Goal: Task Accomplishment & Management: Manage account settings

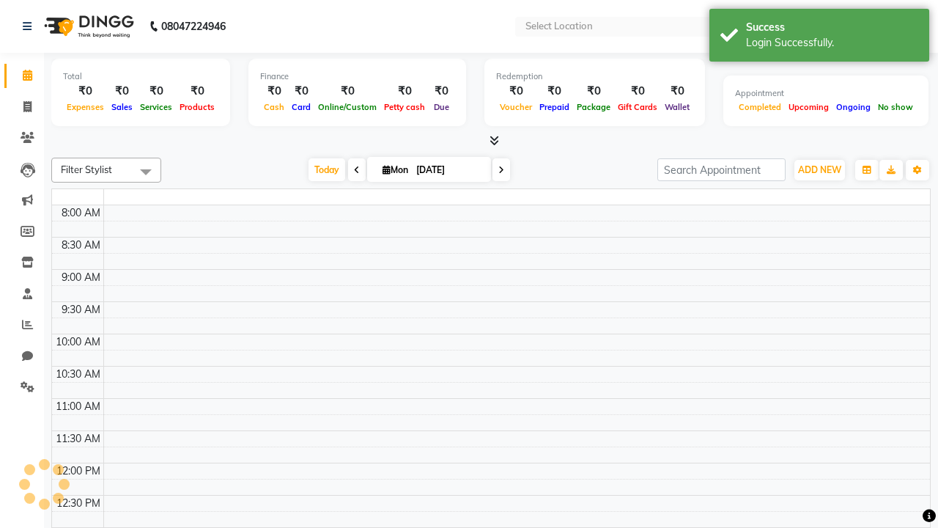
select select "en"
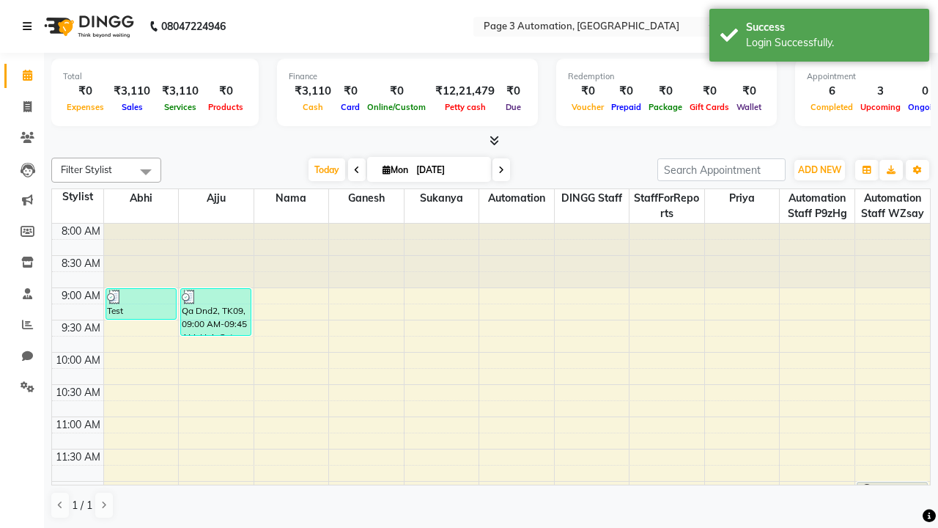
click at [30, 26] on icon at bounding box center [27, 26] width 9 height 10
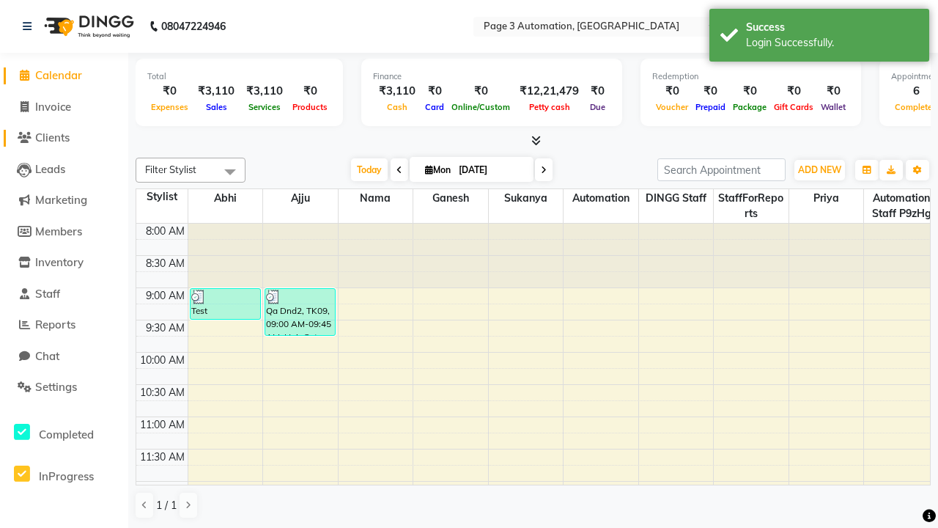
click at [64, 138] on span "Clients" at bounding box center [52, 137] width 34 height 14
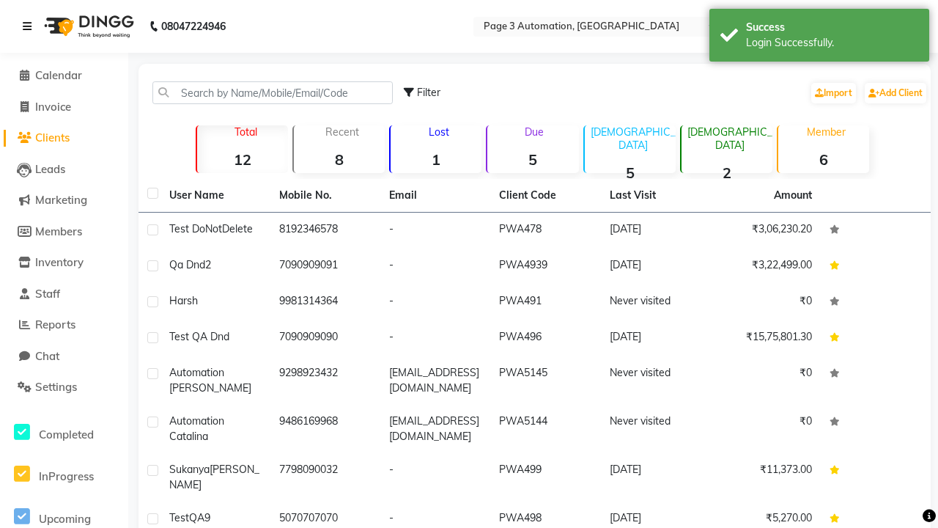
click at [30, 26] on icon at bounding box center [27, 26] width 9 height 10
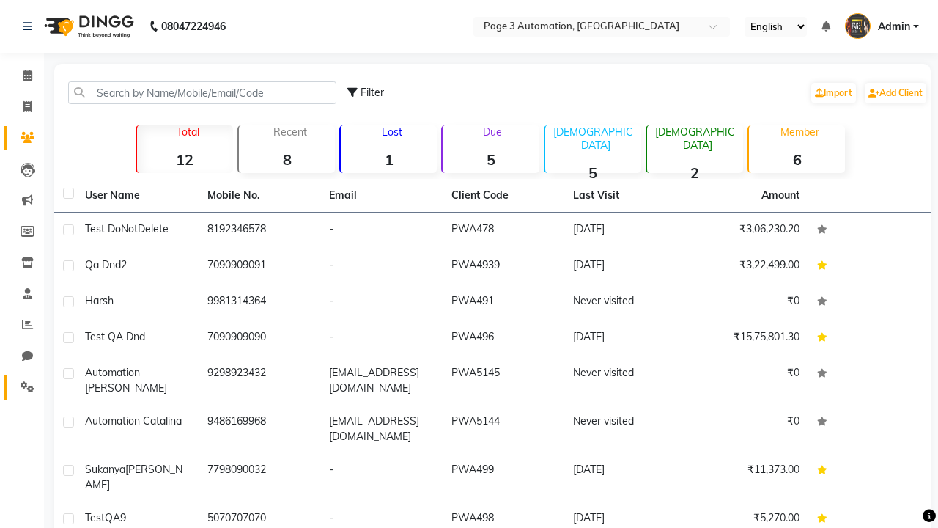
click at [22, 387] on icon at bounding box center [28, 386] width 14 height 11
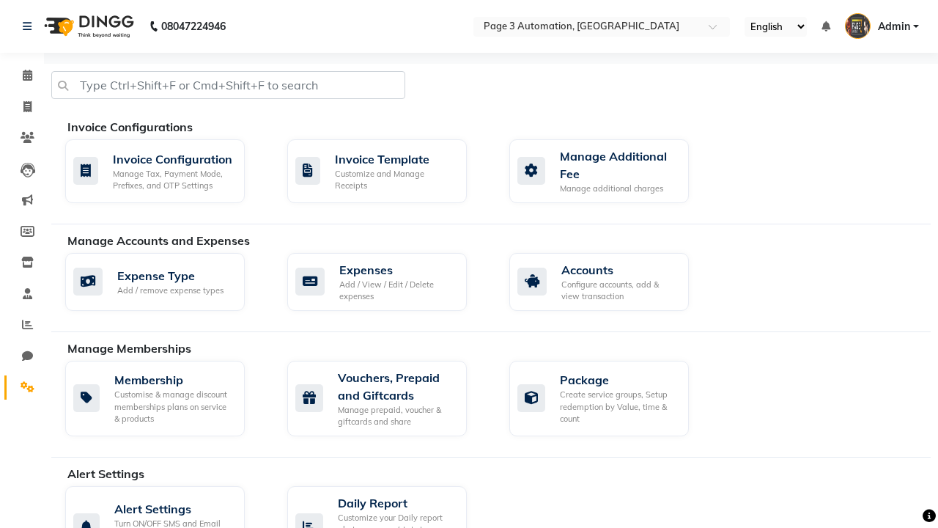
scroll to position [778, 0]
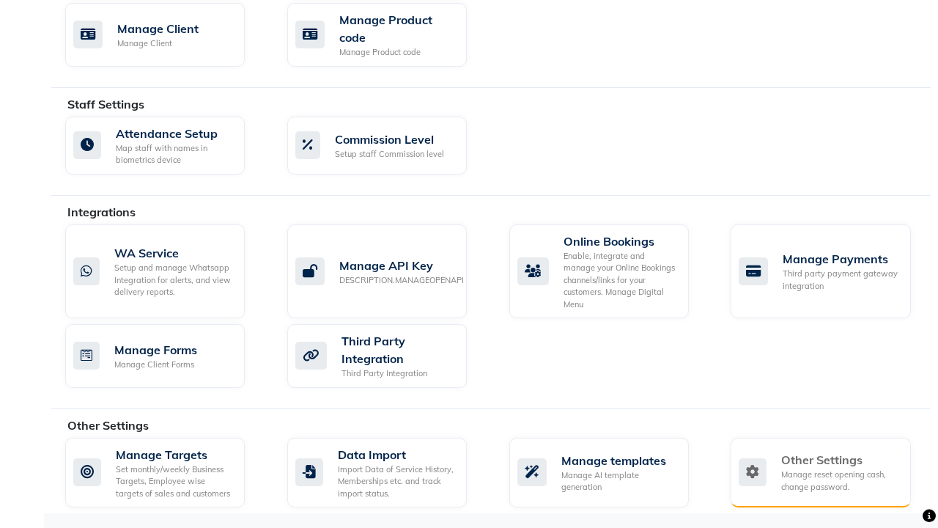
click at [820, 472] on div "Manage reset opening cash, change password." at bounding box center [839, 480] width 117 height 24
select select "2: 15"
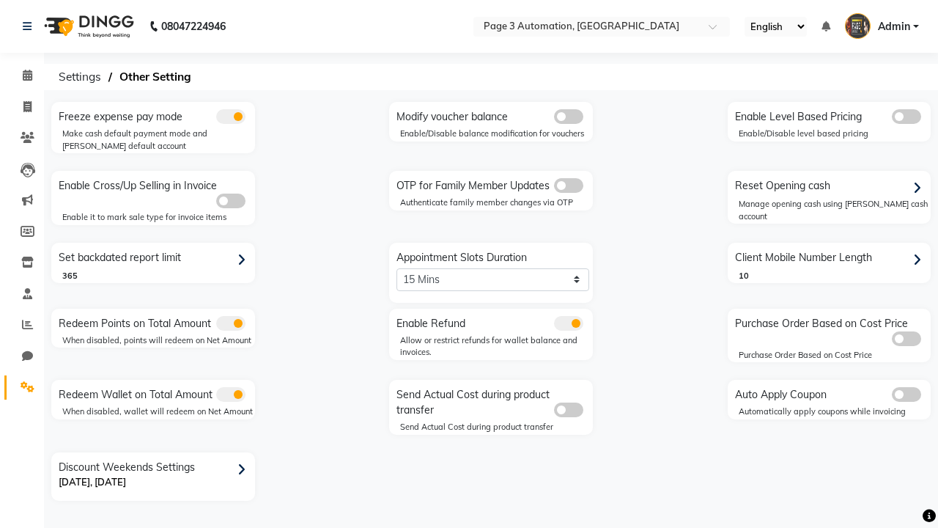
click at [568, 185] on span at bounding box center [568, 185] width 29 height 15
click at [554, 188] on input "checkbox" at bounding box center [554, 188] width 0 height 0
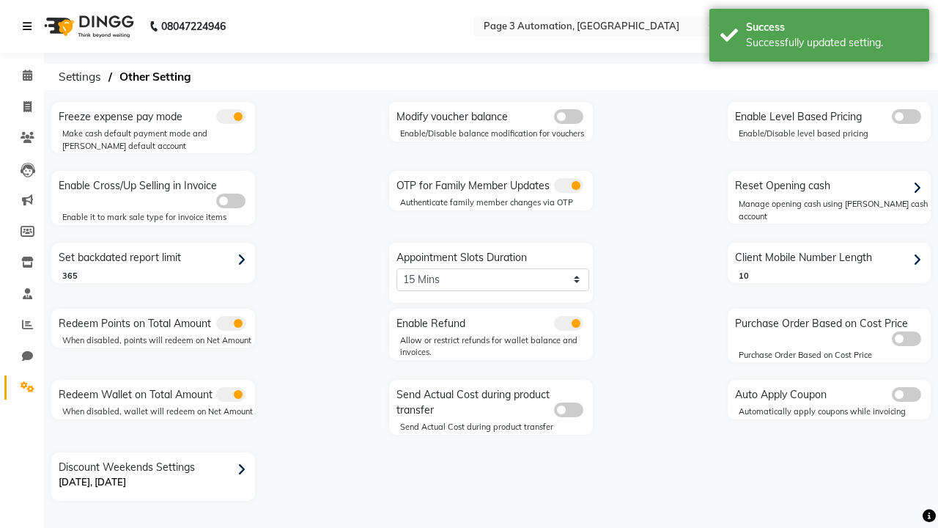
click at [30, 26] on icon at bounding box center [27, 26] width 9 height 10
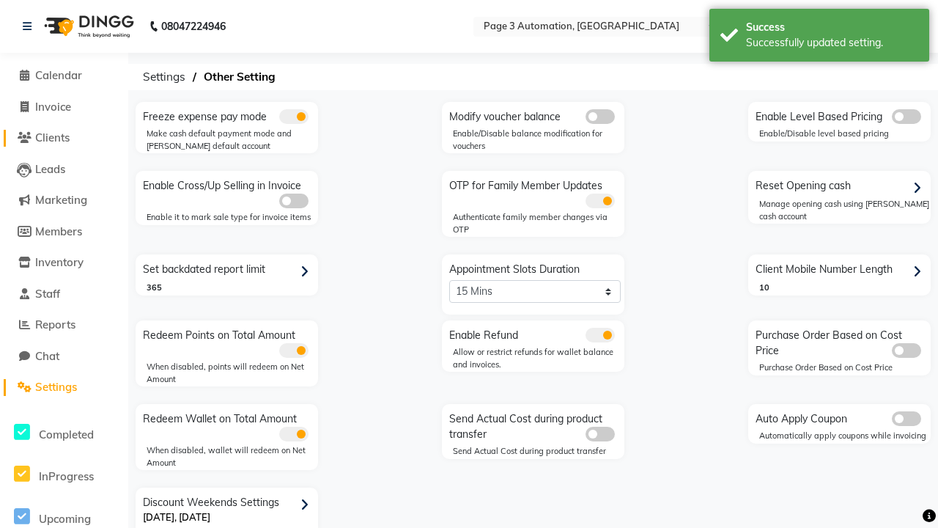
click at [64, 138] on span "Clients" at bounding box center [52, 137] width 34 height 14
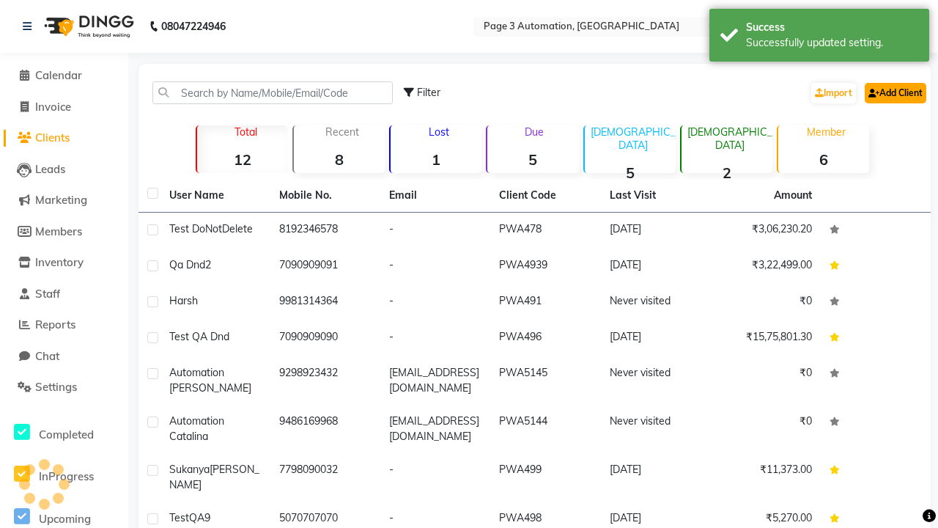
click at [894, 92] on link "Add Client" at bounding box center [896, 93] width 62 height 21
select select "22"
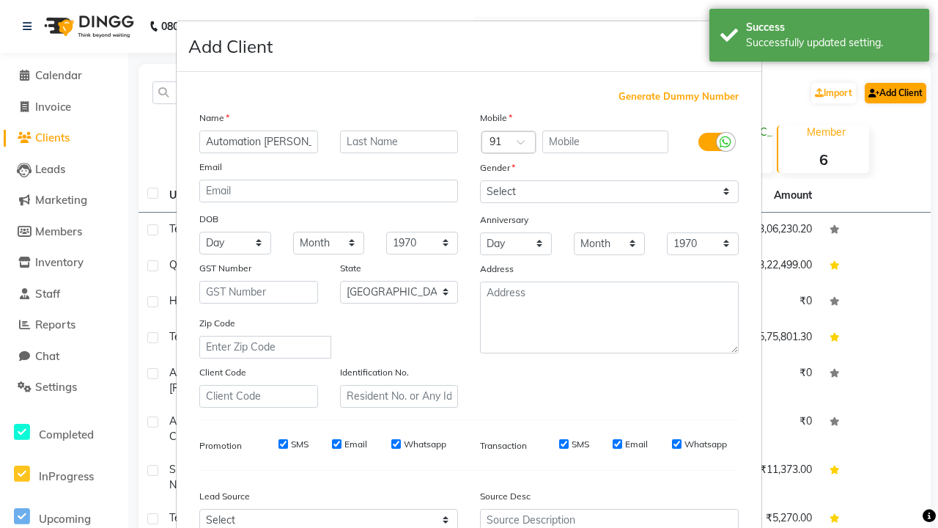
type input "Automation [PERSON_NAME]"
type input "9469185593"
type input "[EMAIL_ADDRESS][DOMAIN_NAME]"
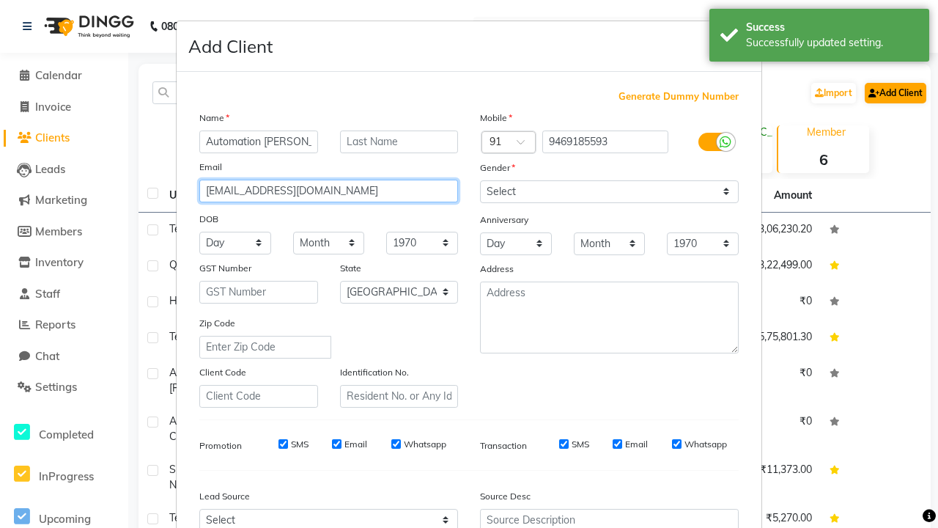
select select "[DEMOGRAPHIC_DATA]"
type input "[EMAIL_ADDRESS][DOMAIN_NAME]"
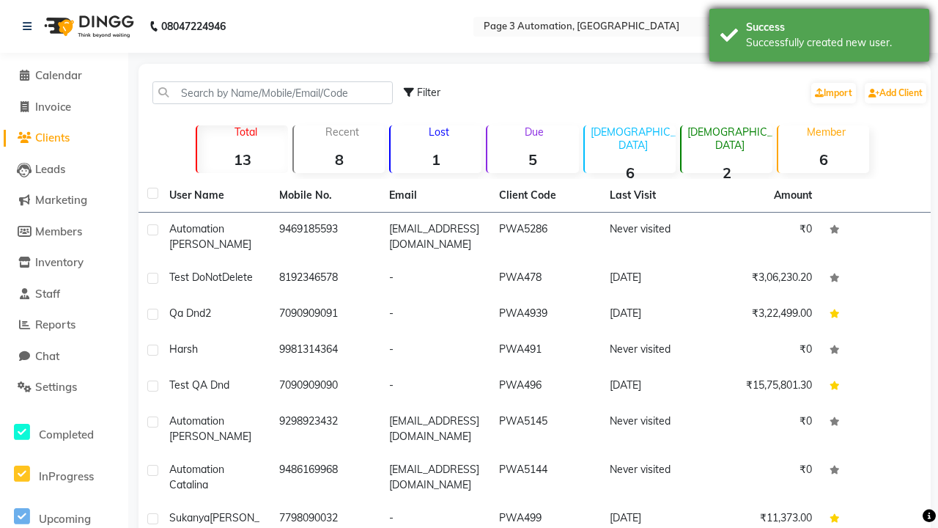
click at [819, 37] on div "Successfully created new user." at bounding box center [832, 42] width 172 height 15
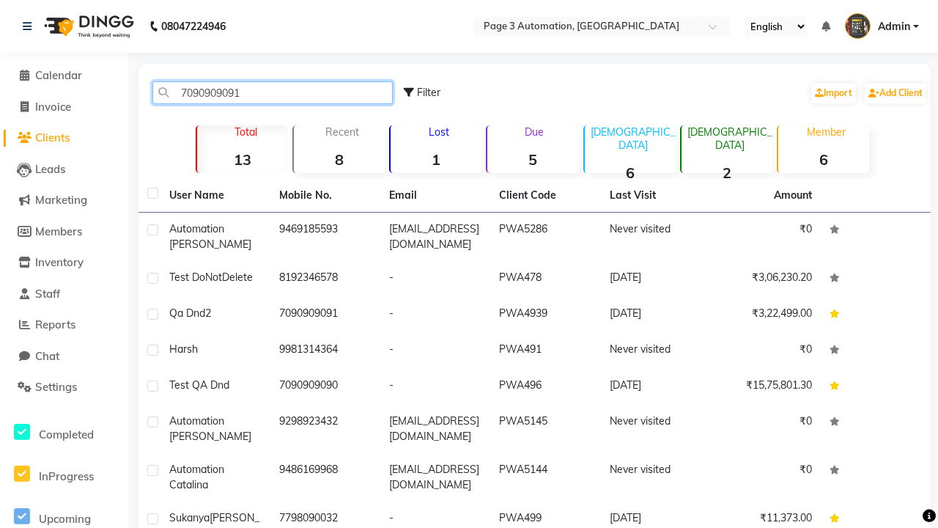
type input "7090909091"
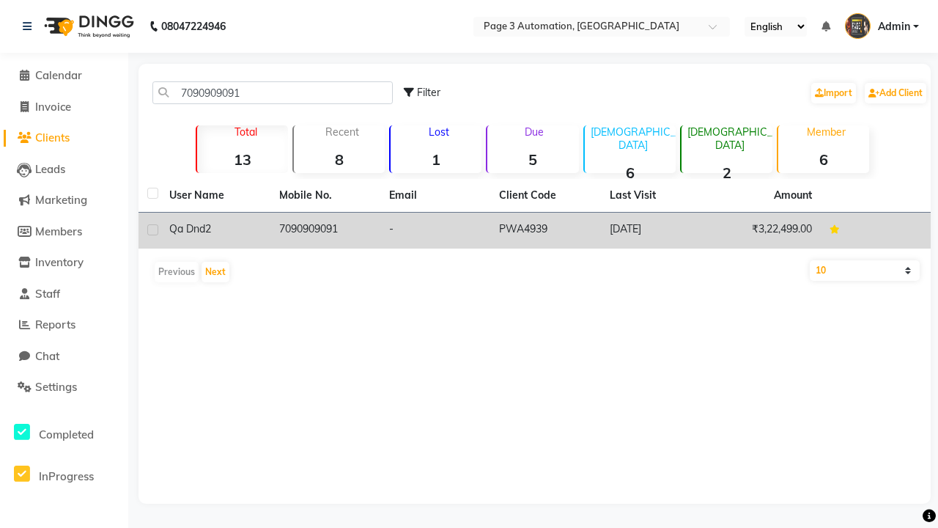
click at [325, 230] on td "7090909091" at bounding box center [325, 231] width 110 height 36
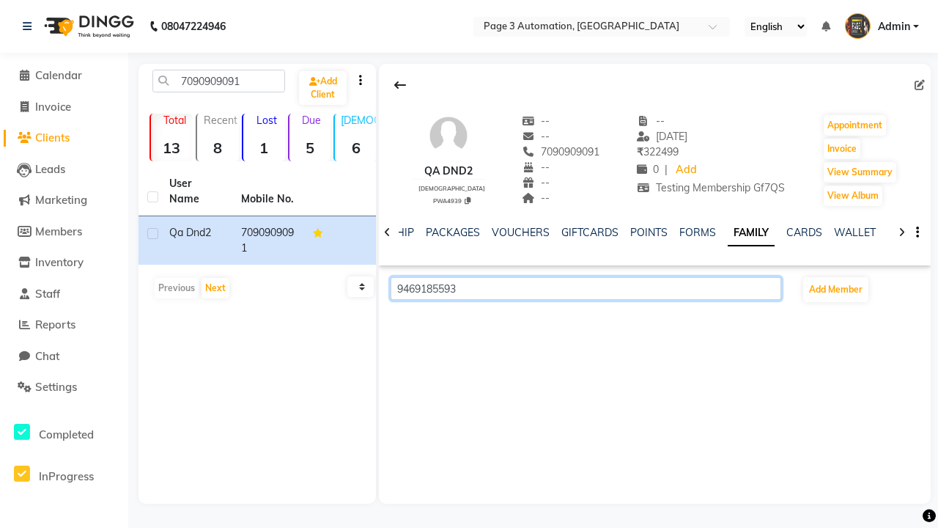
scroll to position [0, 317]
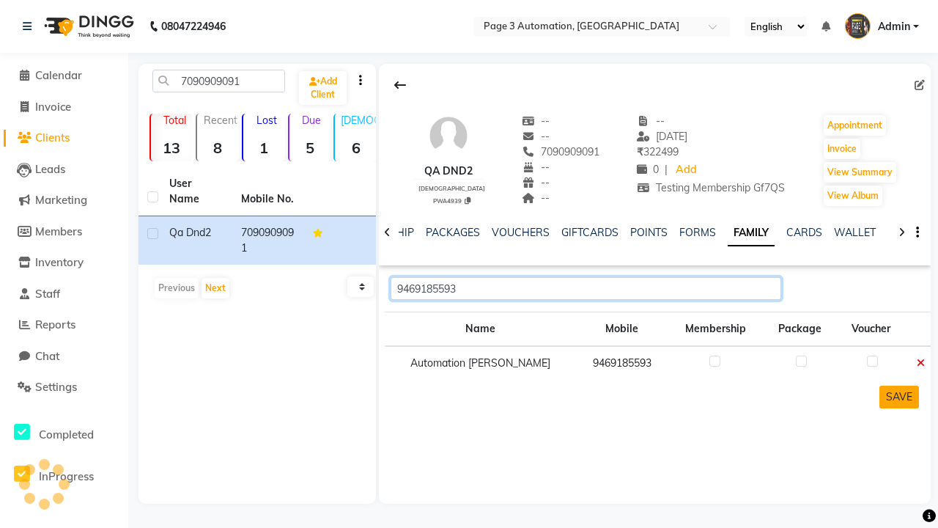
type input "9469185593"
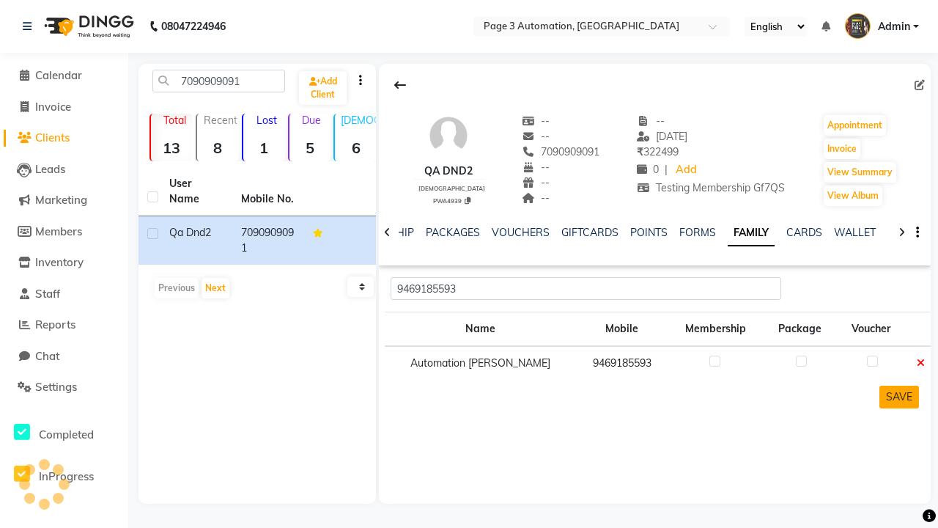
click at [898, 396] on button "SAVE" at bounding box center [899, 396] width 40 height 23
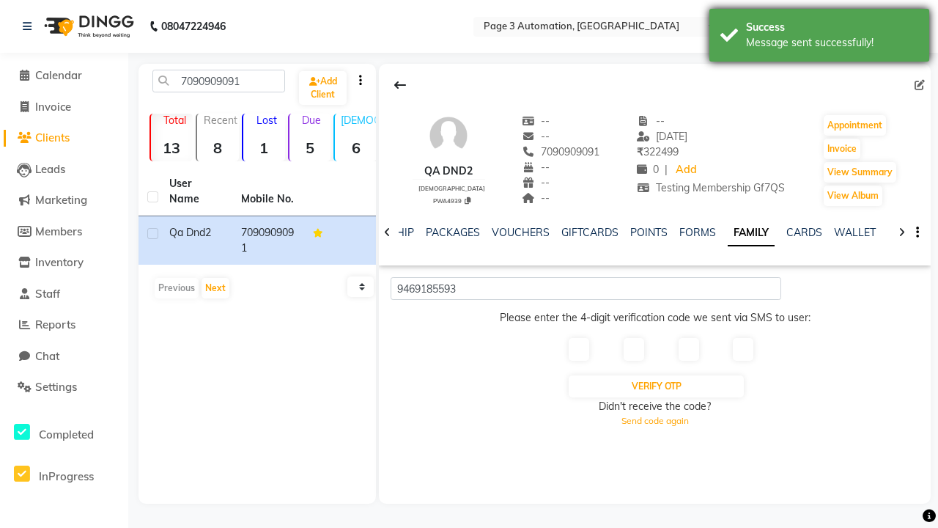
click at [819, 37] on div "Message sent successfully!" at bounding box center [832, 42] width 172 height 15
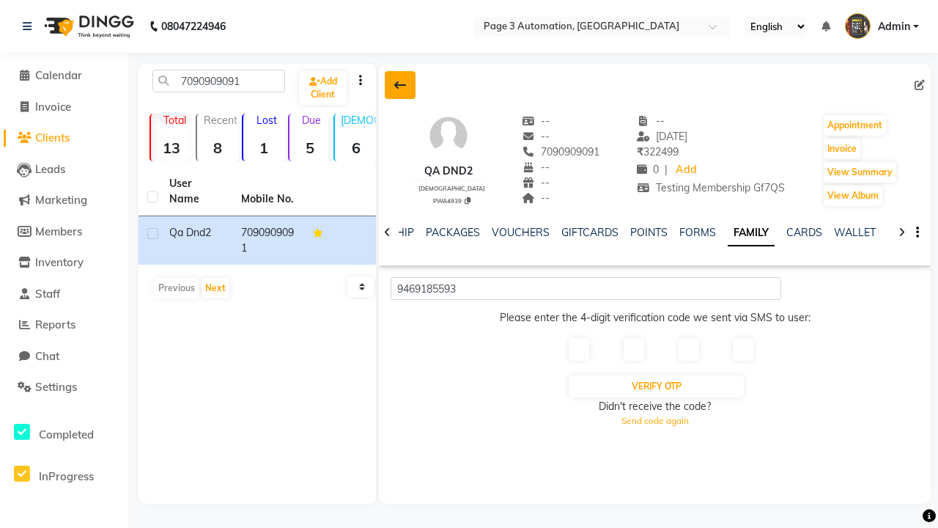
click at [400, 85] on icon at bounding box center [400, 85] width 12 height 12
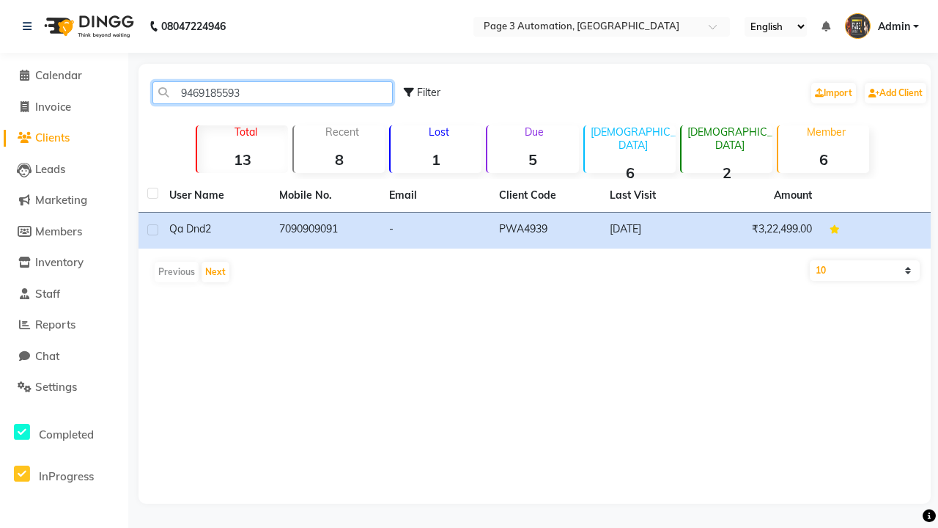
type input "9469185593"
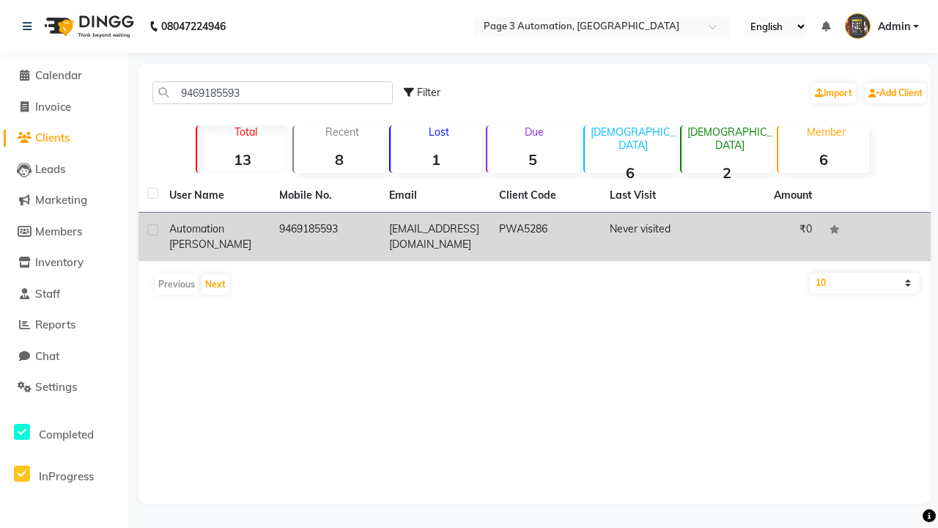
click at [325, 237] on td "9469185593" at bounding box center [325, 237] width 110 height 48
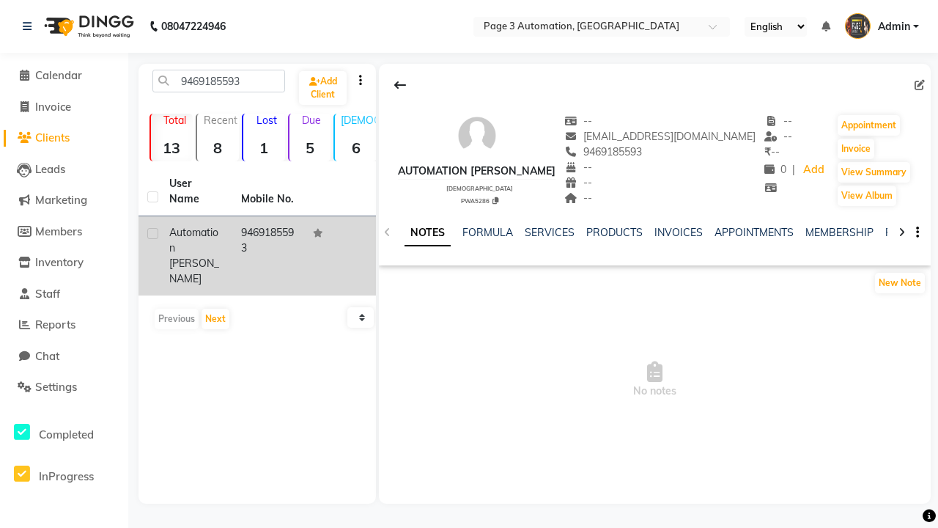
click at [152, 233] on label at bounding box center [152, 233] width 11 height 11
click at [152, 233] on input "checkbox" at bounding box center [152, 234] width 10 height 10
checkbox input "true"
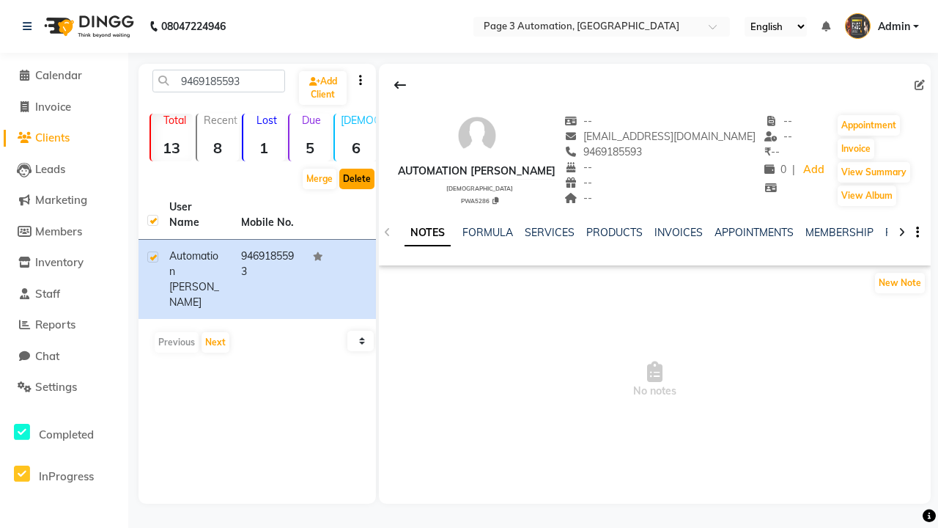
click at [357, 179] on button "Delete" at bounding box center [356, 179] width 35 height 21
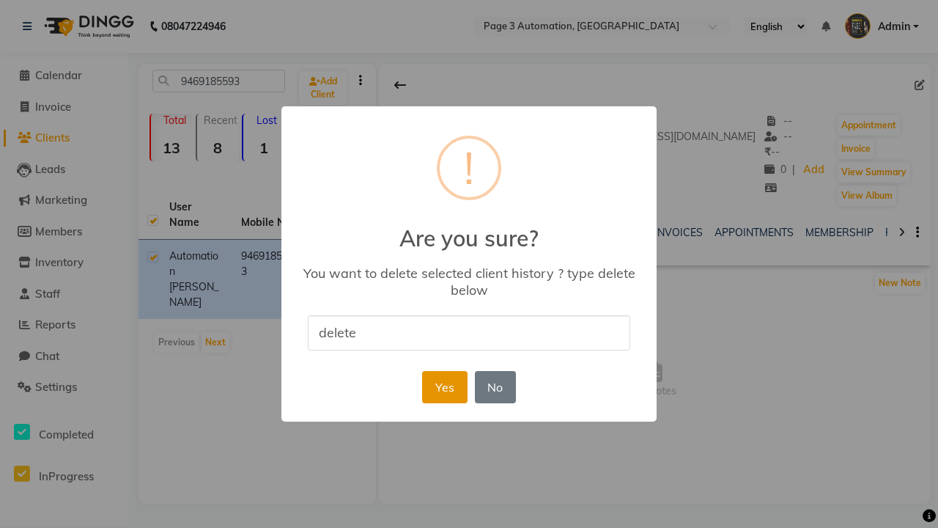
type input "delete"
click at [444, 386] on button "Yes" at bounding box center [444, 387] width 45 height 32
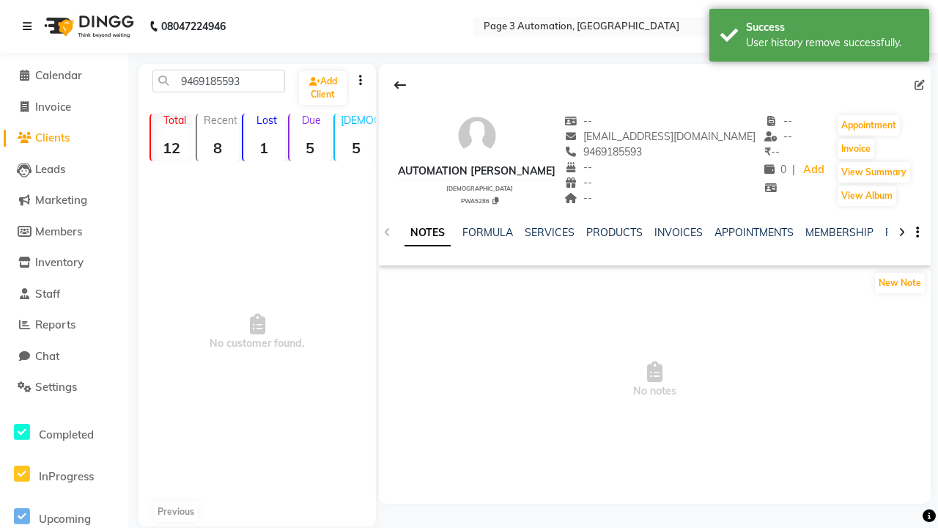
click at [819, 37] on div "User history remove successfully." at bounding box center [832, 42] width 172 height 15
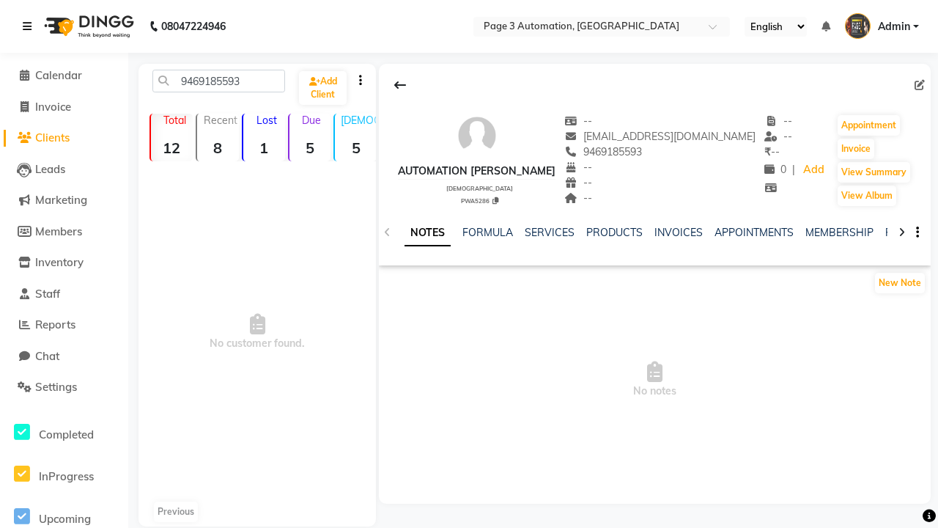
click at [30, 26] on icon at bounding box center [27, 26] width 9 height 10
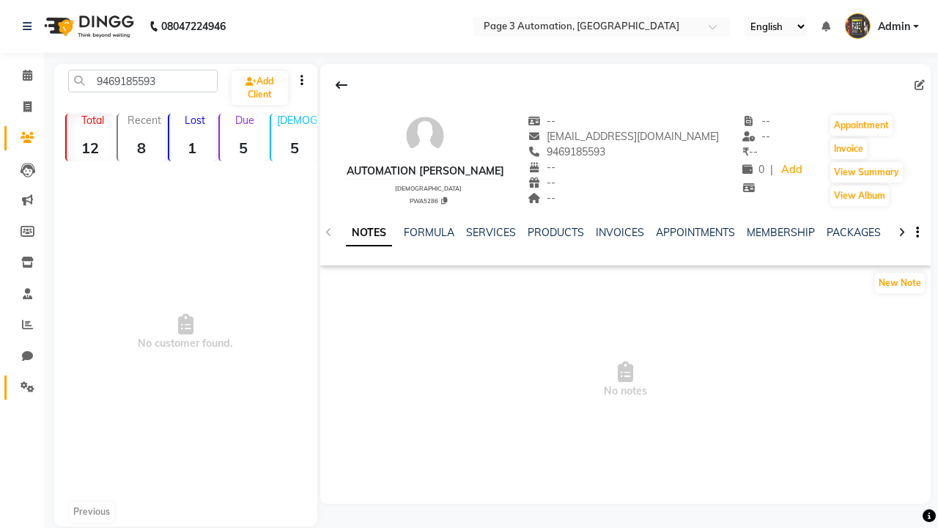
click at [22, 387] on icon at bounding box center [28, 386] width 14 height 11
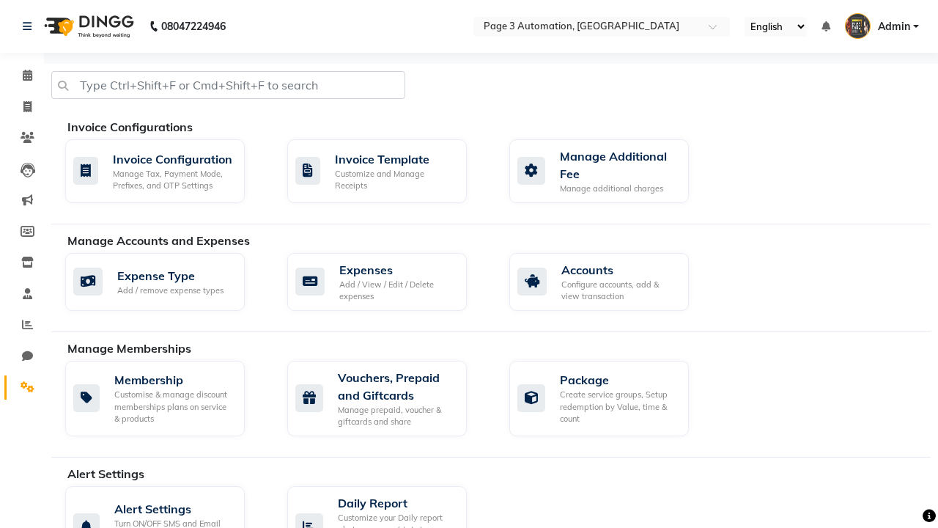
select select "2: 15"
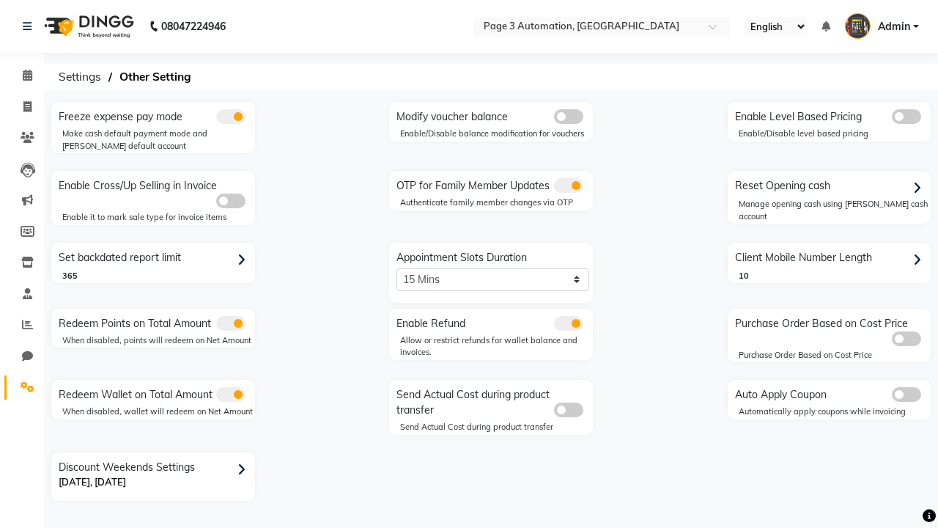
click at [568, 185] on span at bounding box center [568, 185] width 29 height 15
click at [554, 188] on input "checkbox" at bounding box center [554, 188] width 0 height 0
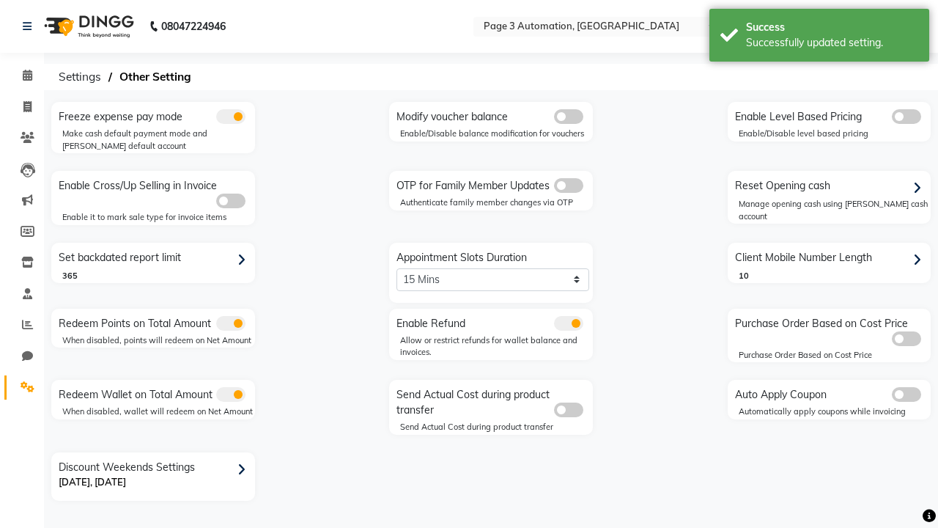
scroll to position [0, 4]
